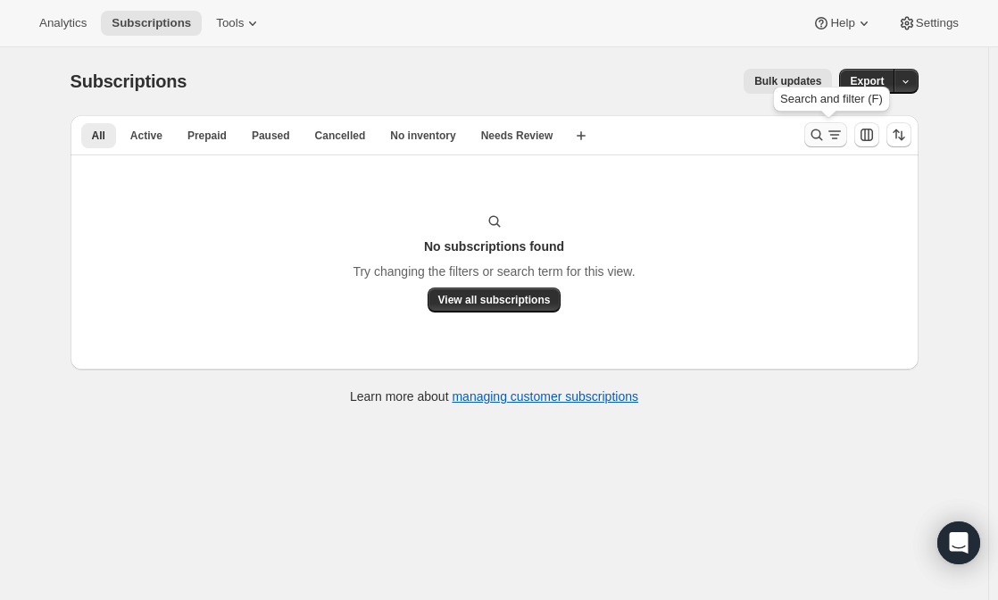
click at [834, 124] on button "Search and filter results" at bounding box center [825, 134] width 43 height 25
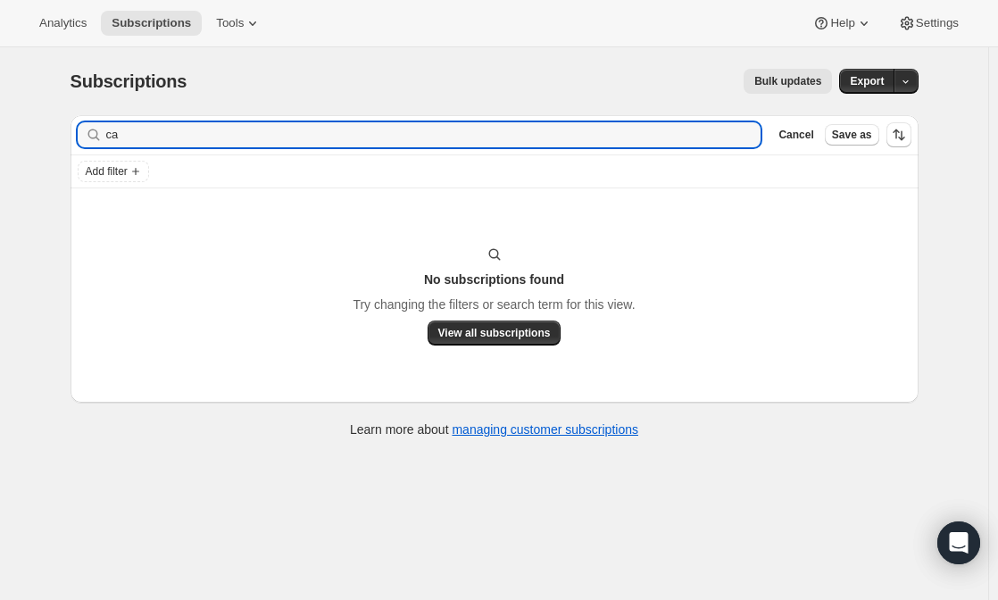
type input "c"
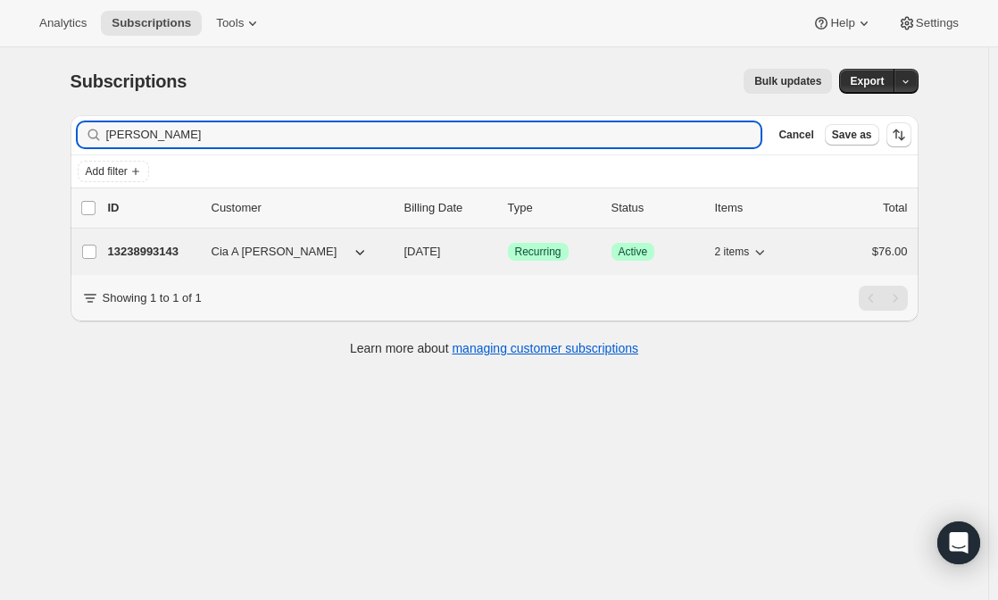
type input "[PERSON_NAME]"
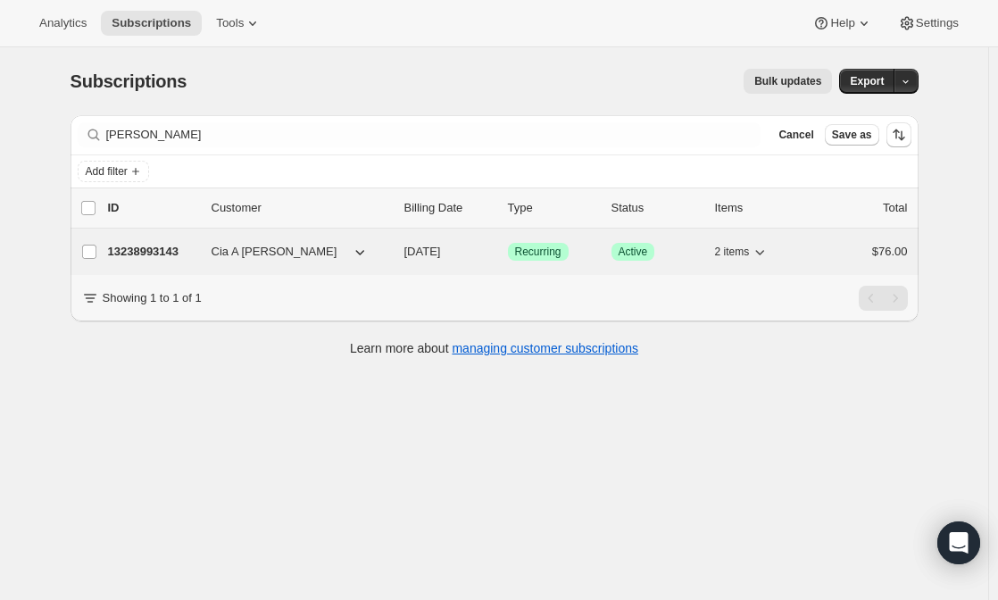
click at [225, 253] on span "Cia A [PERSON_NAME]" at bounding box center [275, 252] width 126 height 18
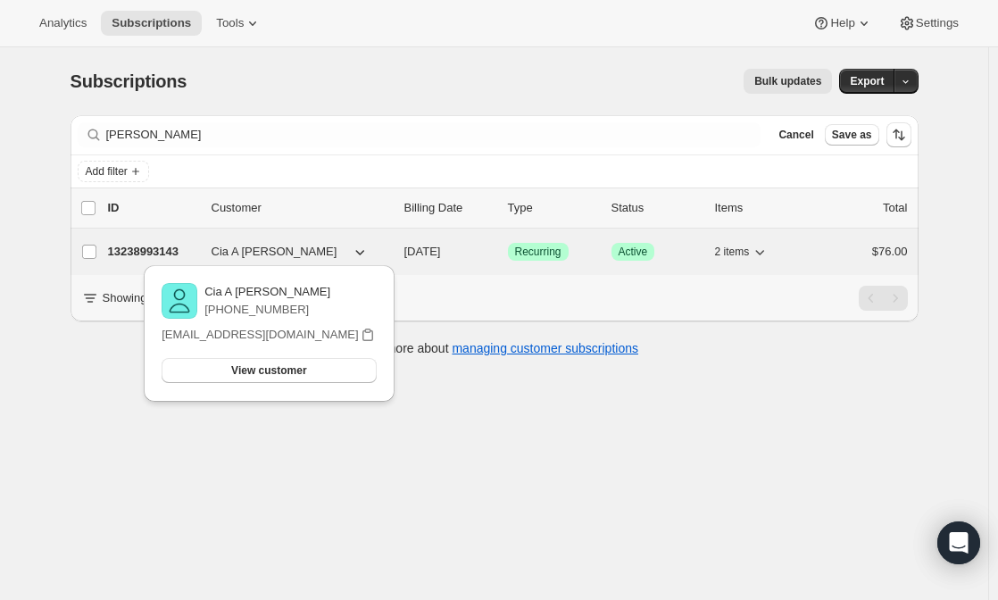
click at [145, 253] on p "13238993143" at bounding box center [152, 252] width 89 height 18
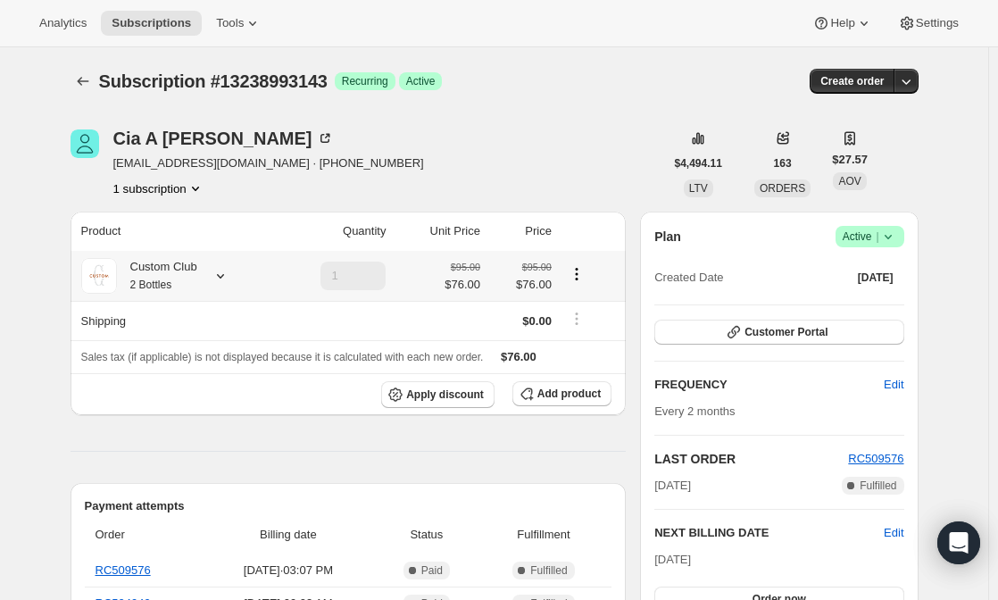
click at [161, 280] on small "2 Bottles" at bounding box center [151, 284] width 42 height 12
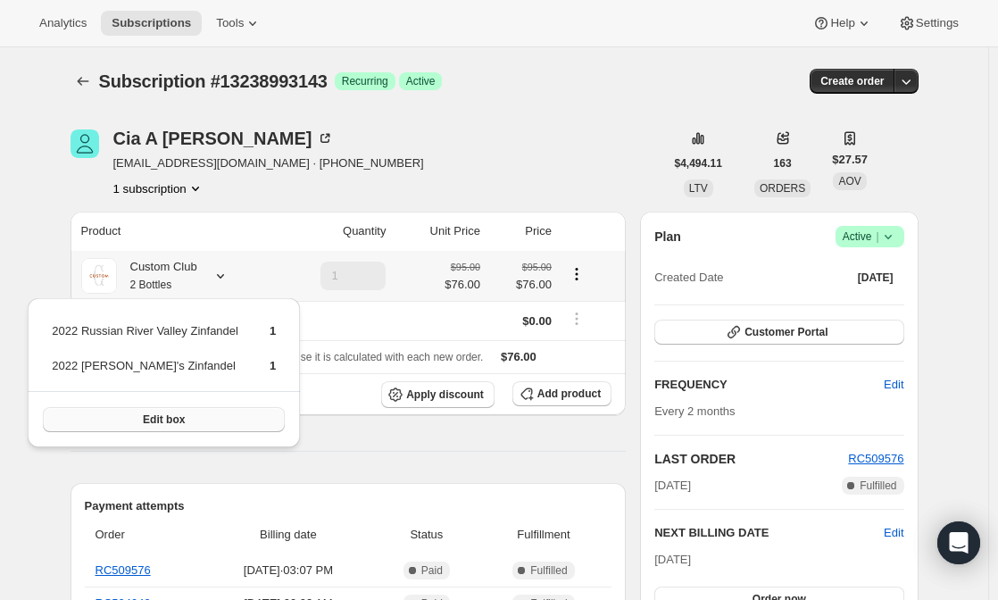
click at [162, 418] on span "Edit box" at bounding box center [164, 419] width 42 height 14
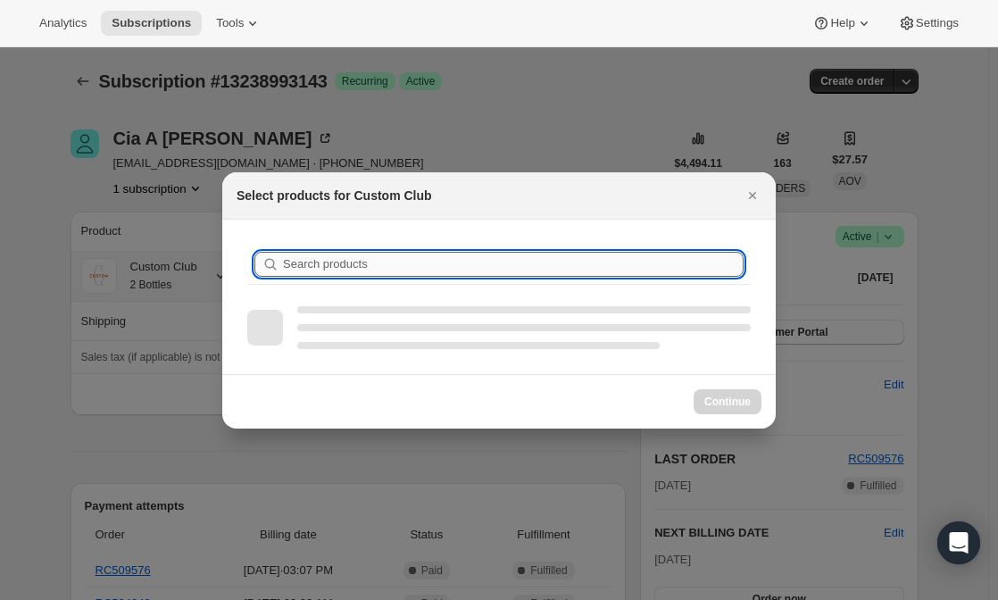
click at [386, 262] on input "Search products" at bounding box center [513, 264] width 461 height 25
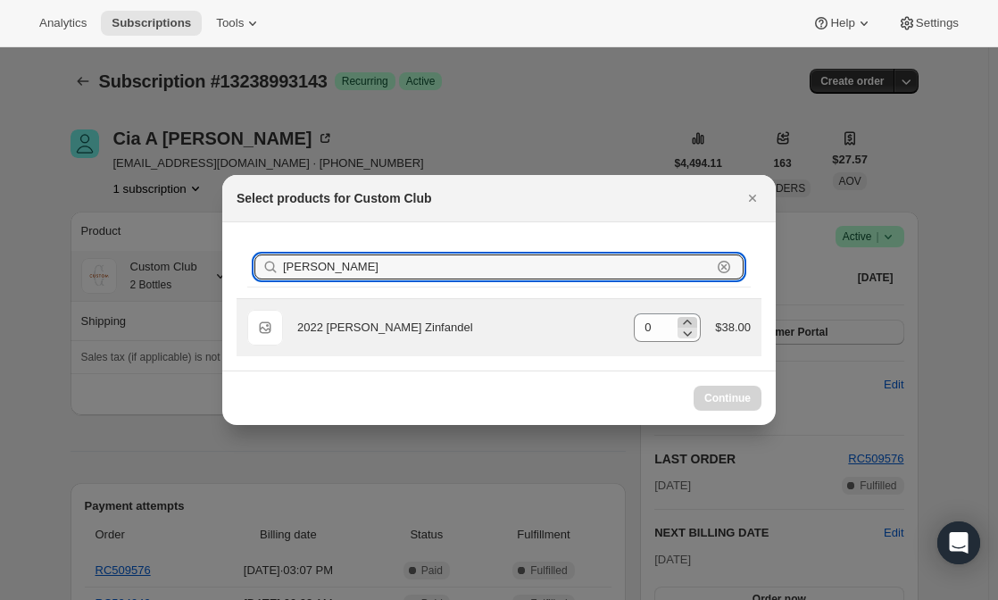
type input "[PERSON_NAME]"
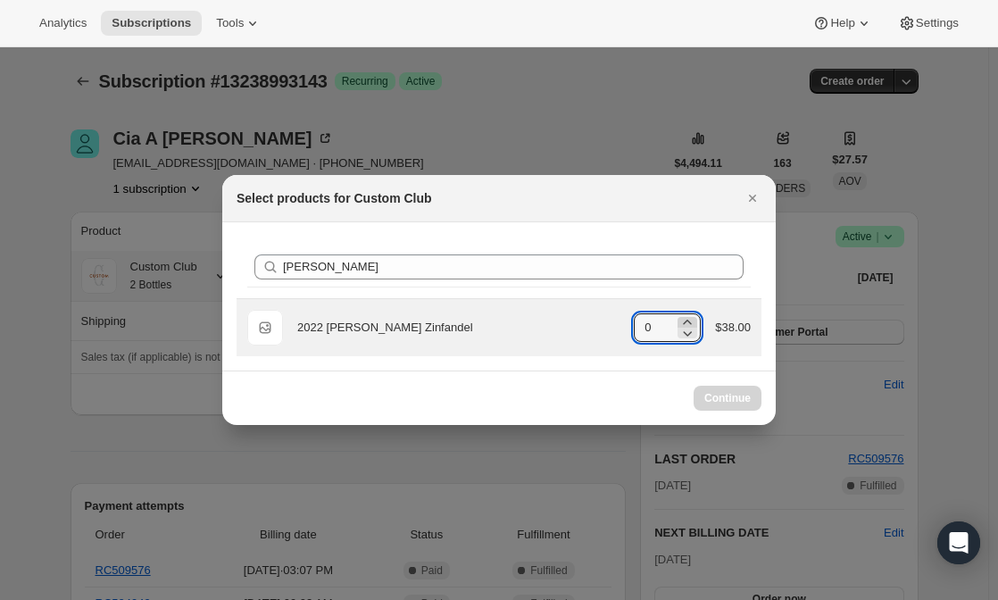
click at [688, 319] on icon ":r5h:" at bounding box center [687, 322] width 18 height 18
click at [693, 318] on icon ":r5h:" at bounding box center [687, 322] width 18 height 18
type input "0"
click at [613, 310] on div "Default Title 2022 [PERSON_NAME] Zinfandel gid://shopify/ProductVariant/4513846…" at bounding box center [498, 328] width 503 height 36
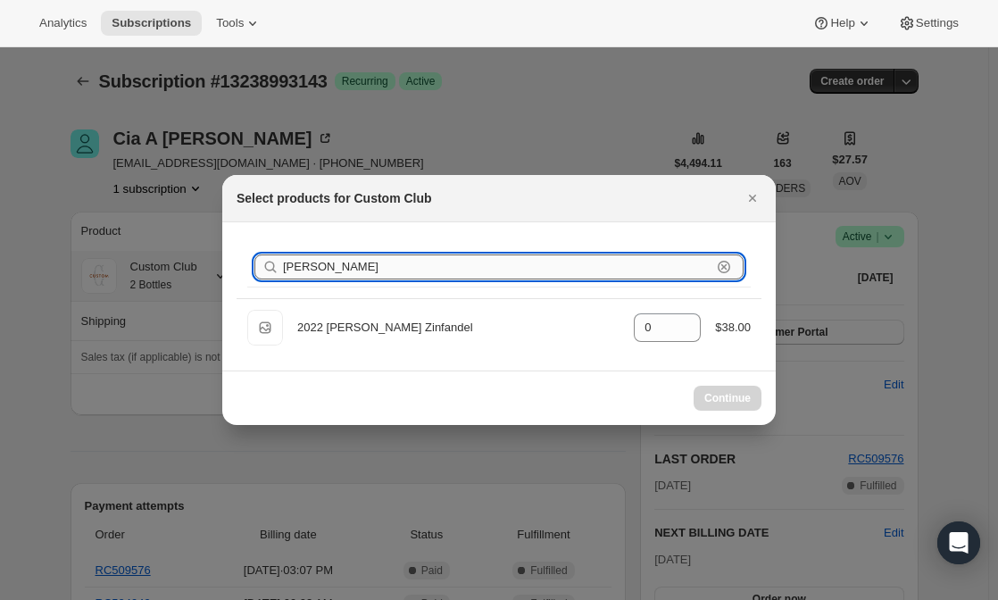
click at [458, 277] on input "[PERSON_NAME]" at bounding box center [497, 266] width 428 height 25
type input "F"
type input "1"
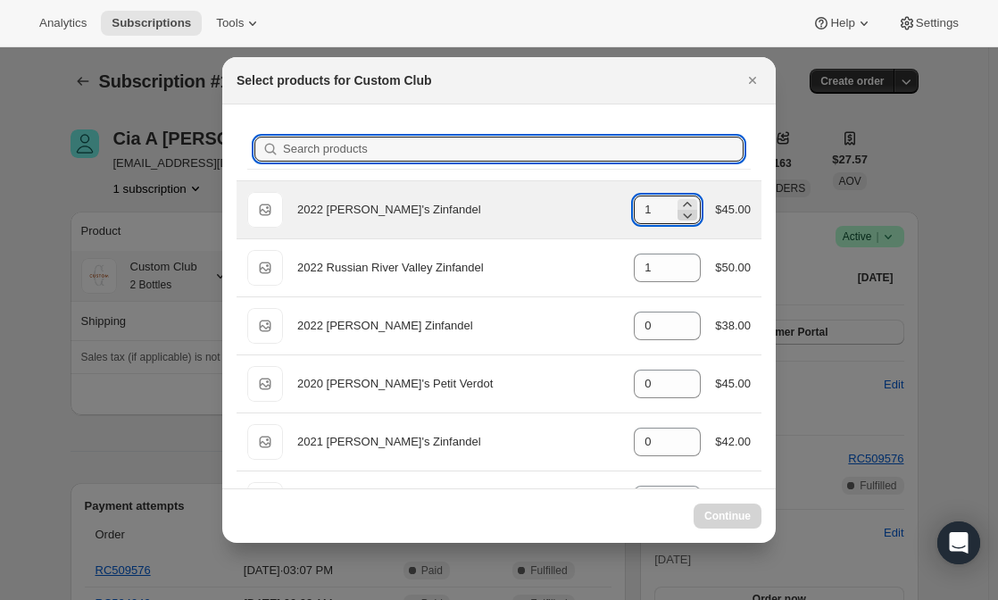
click at [685, 219] on icon ":r5h:" at bounding box center [687, 215] width 18 height 18
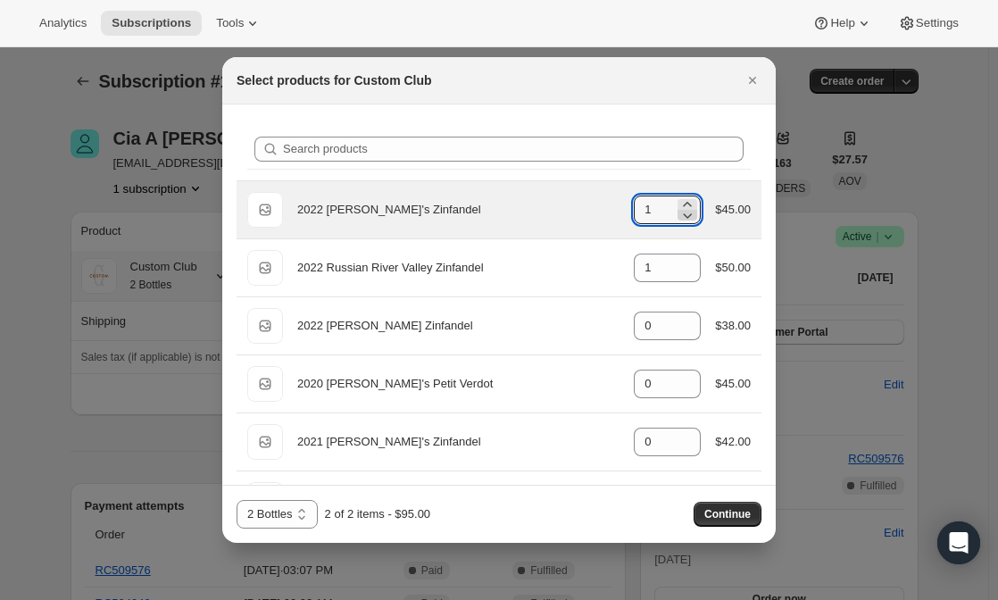
click at [683, 217] on icon ":r5h:" at bounding box center [687, 215] width 18 height 18
type input "0"
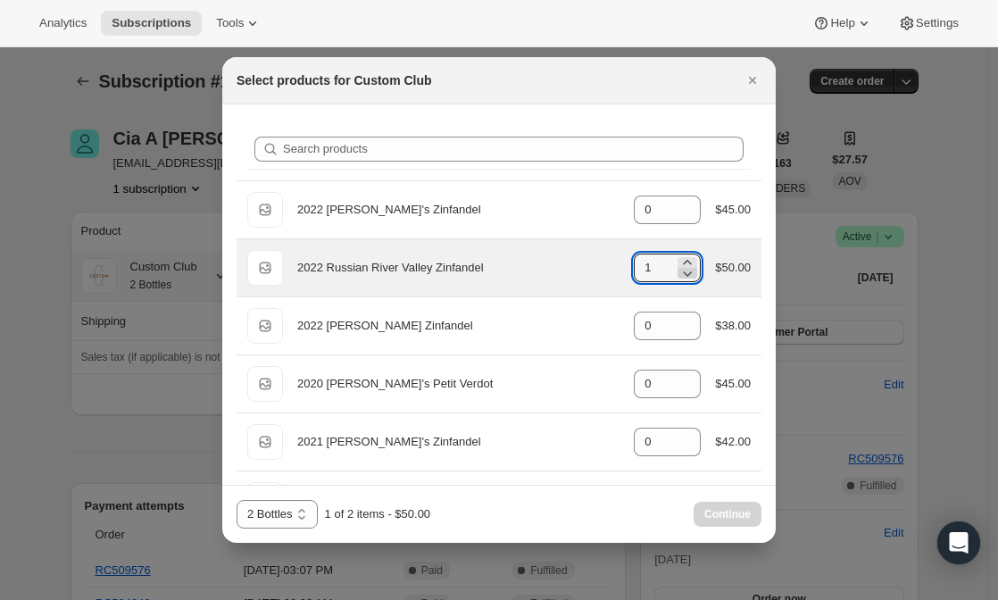
click at [678, 277] on icon ":r5h:" at bounding box center [687, 273] width 18 height 18
type input "0"
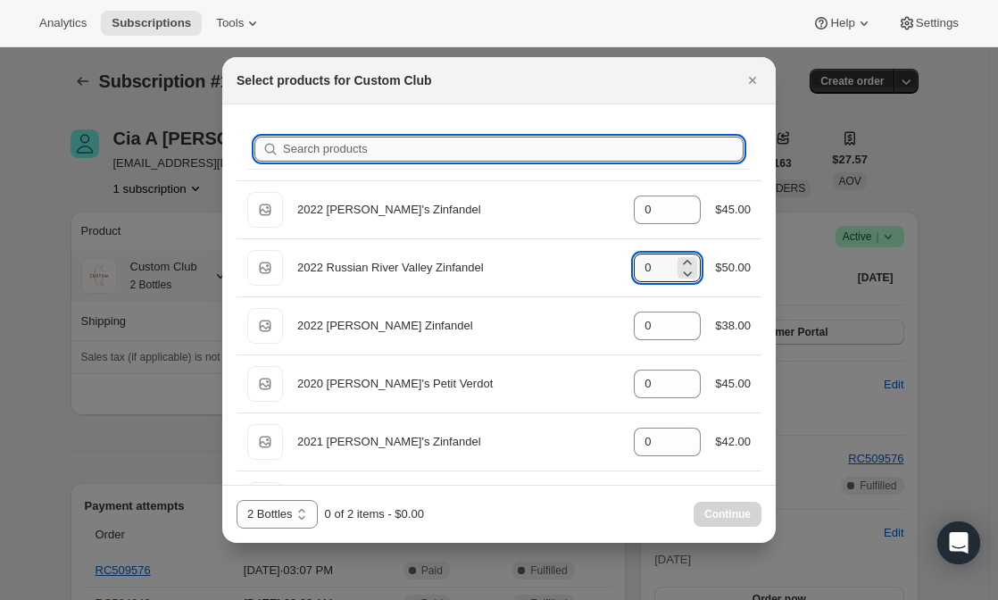
click at [361, 150] on input "Search products" at bounding box center [513, 149] width 461 height 25
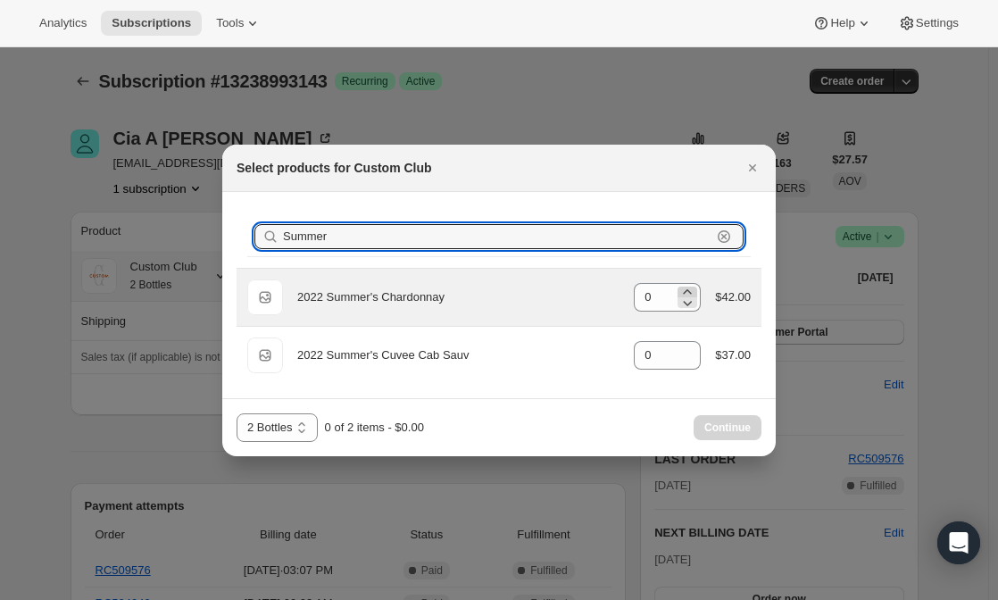
type input "Summer"
click at [693, 286] on icon ":r5h:" at bounding box center [687, 292] width 18 height 18
type input "1"
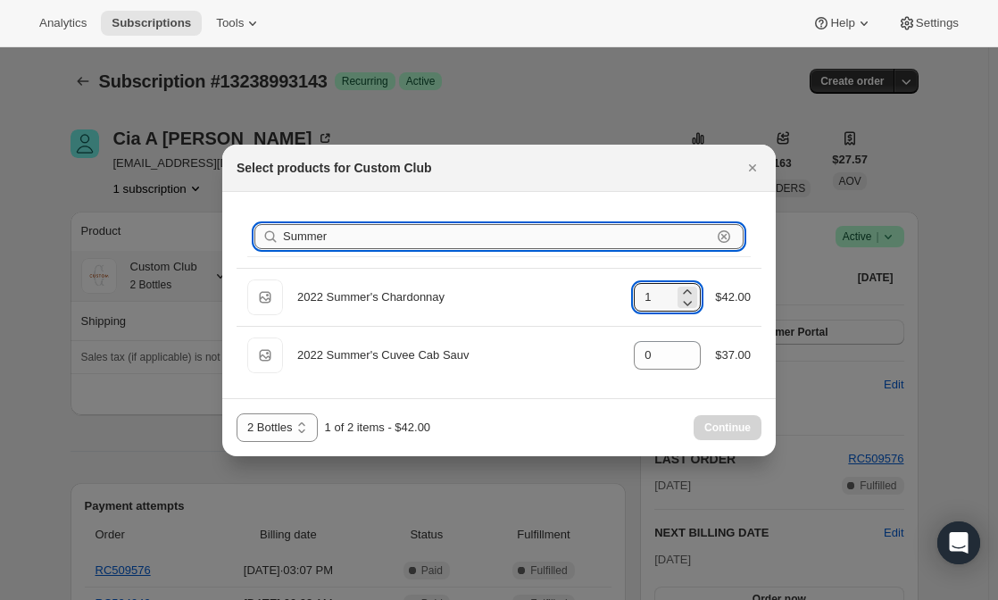
click at [374, 228] on input "Summer" at bounding box center [497, 236] width 428 height 25
type input "S"
type input "0"
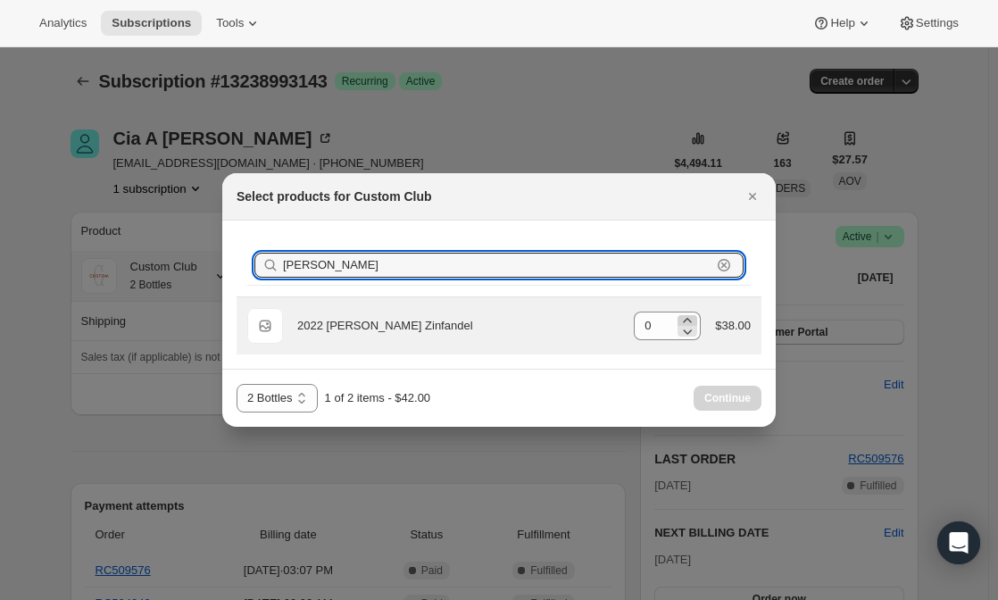
type input "[PERSON_NAME]"
click at [689, 315] on icon ":r5h:" at bounding box center [687, 320] width 18 height 18
type input "1"
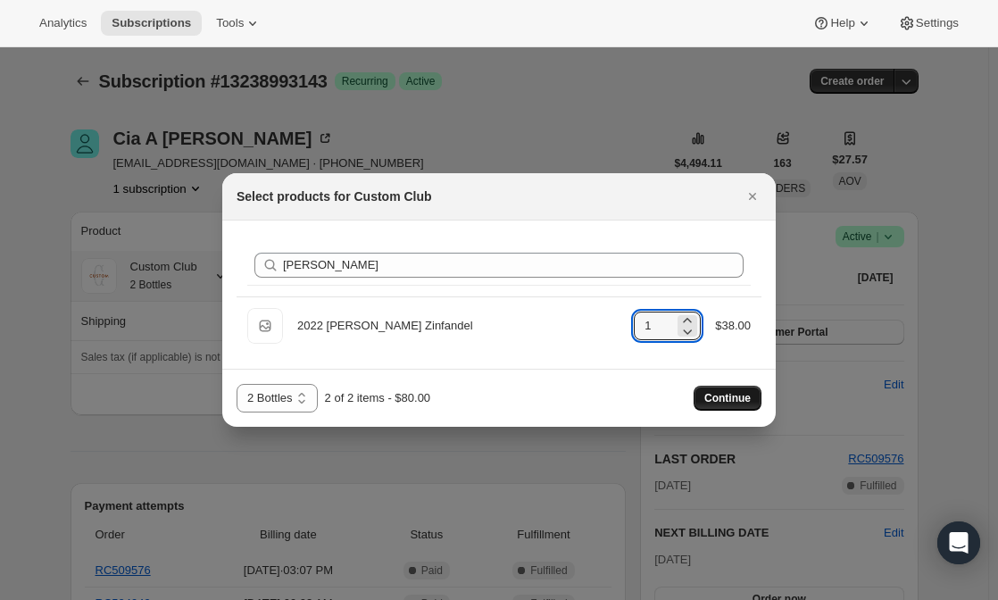
click at [737, 396] on span "Continue" at bounding box center [727, 398] width 46 height 14
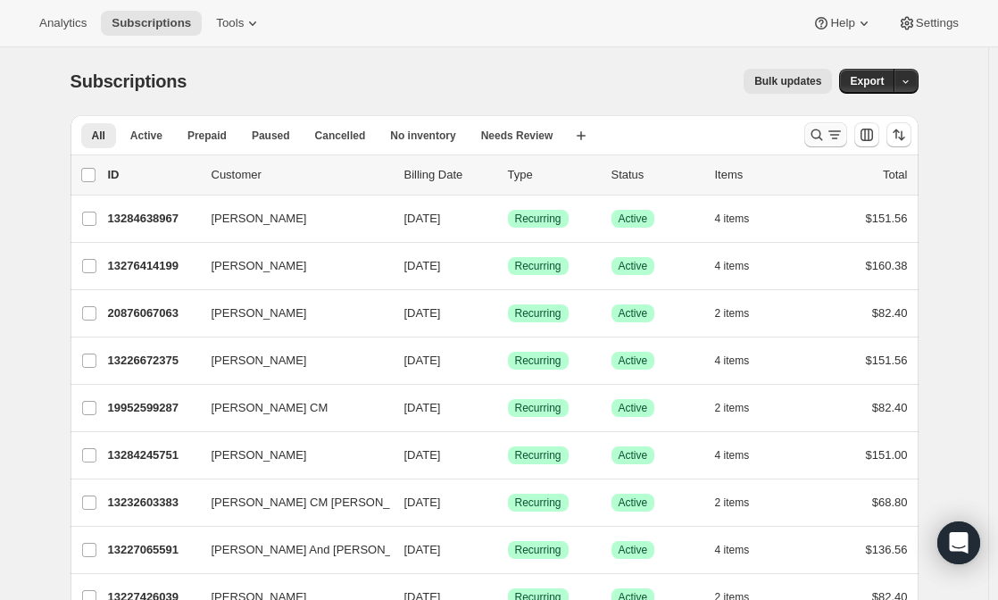
click at [812, 139] on icon "Search and filter results" at bounding box center [817, 135] width 18 height 18
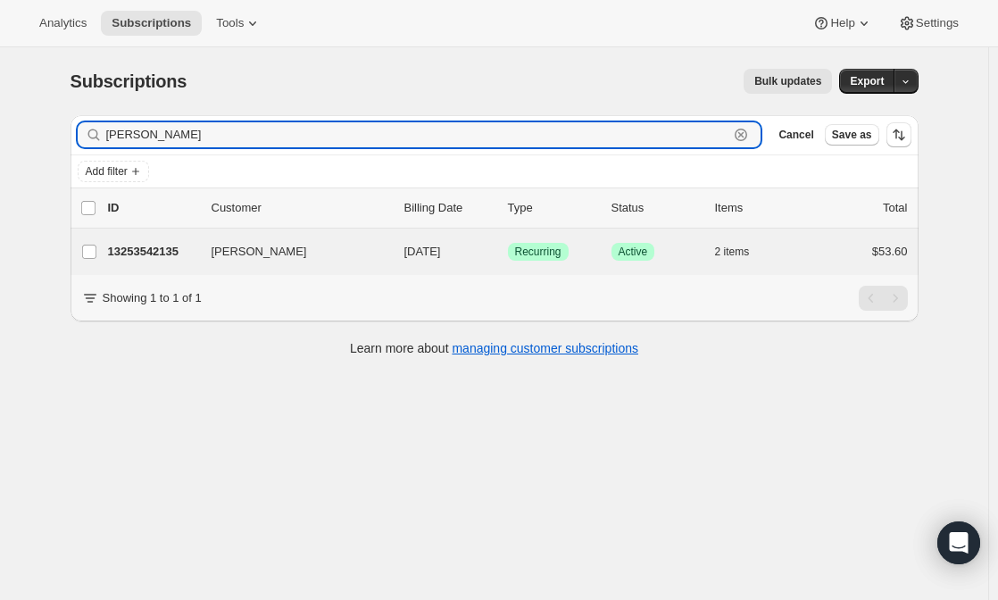
type input "tiffany knuckles"
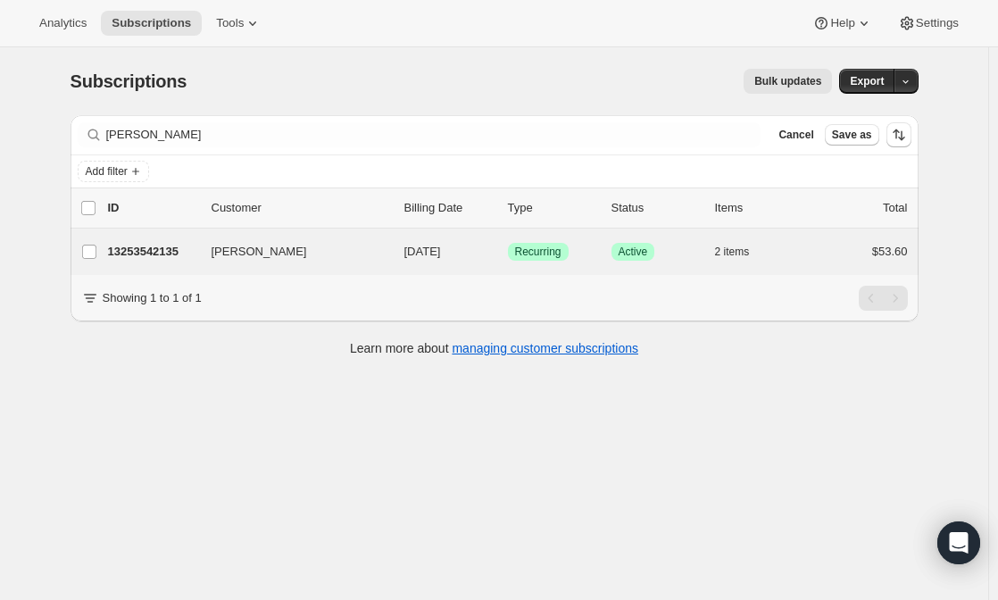
click at [167, 264] on div "Tiffany Knuckles 13253542135 Tiffany Knuckles 10/01/2025 Success Recurring Succ…" at bounding box center [495, 251] width 848 height 46
click at [177, 252] on p "13253542135" at bounding box center [152, 252] width 89 height 18
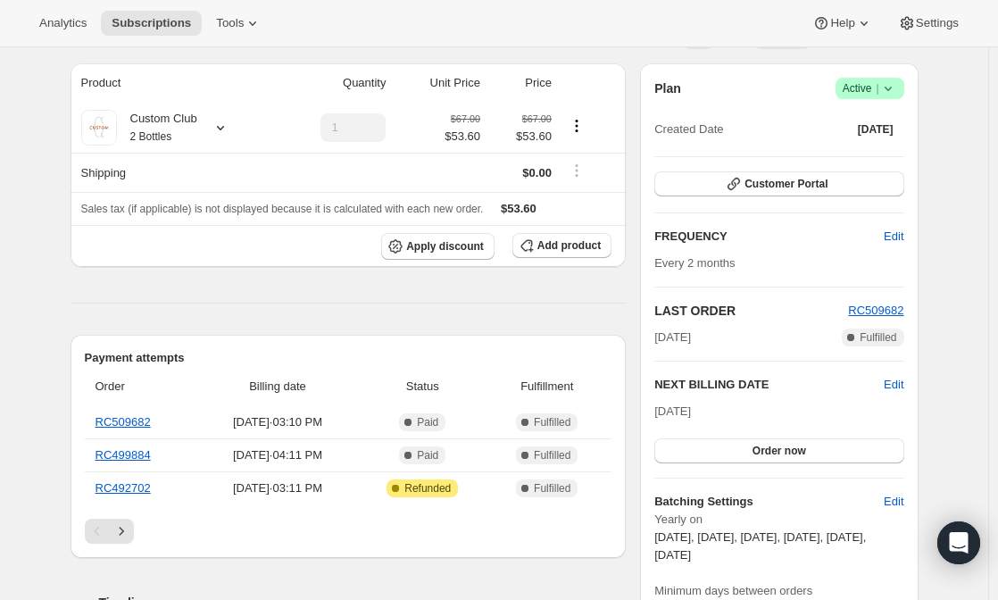
scroll to position [146, 0]
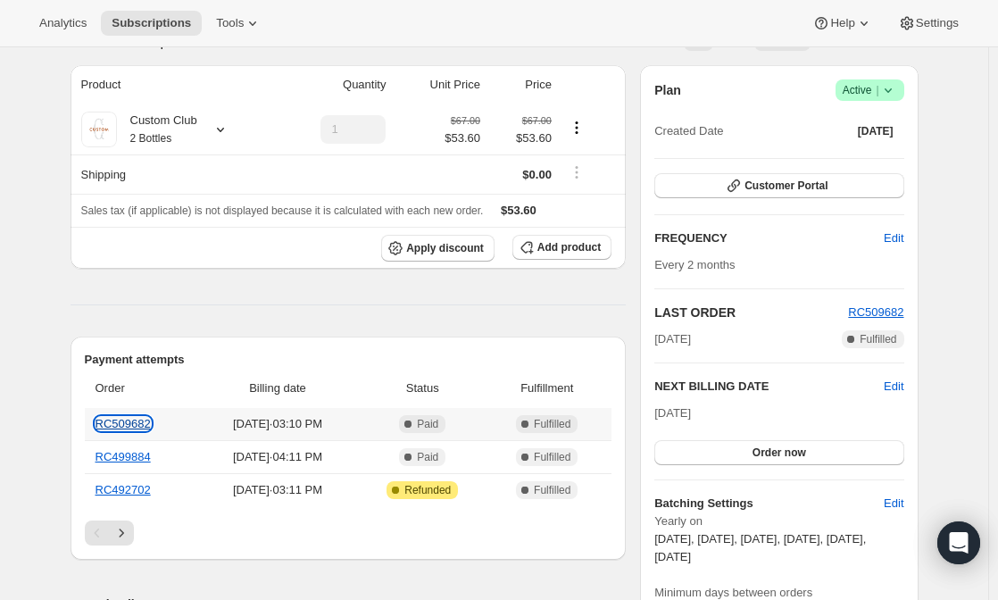
click at [108, 419] on link "RC509682" at bounding box center [123, 423] width 55 height 13
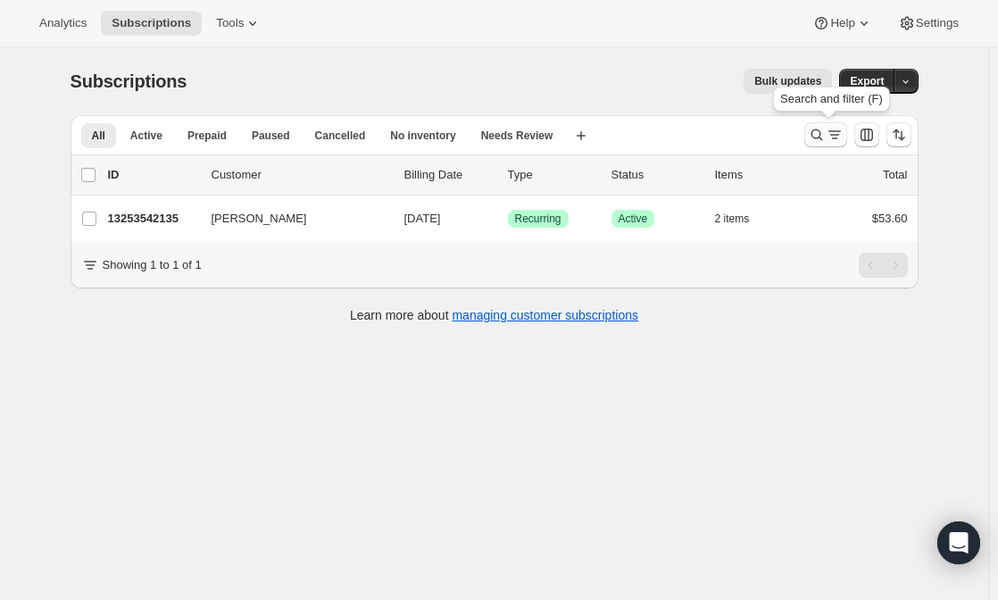
click at [818, 133] on icon "Search and filter results" at bounding box center [817, 135] width 18 height 18
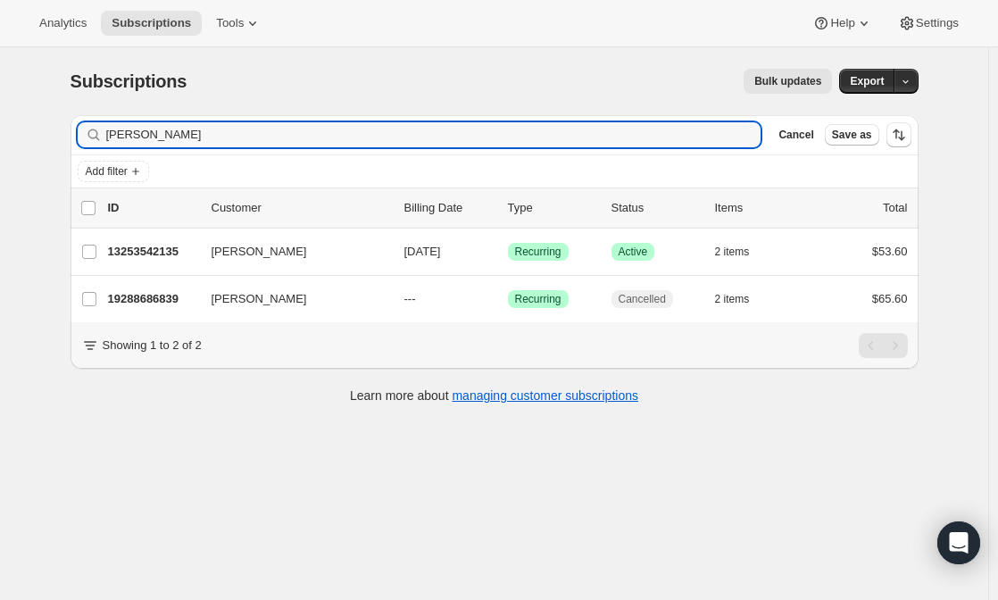
type input "tiffany"
click at [750, 134] on icon "button" at bounding box center [741, 135] width 18 height 18
